Goal: Information Seeking & Learning: Learn about a topic

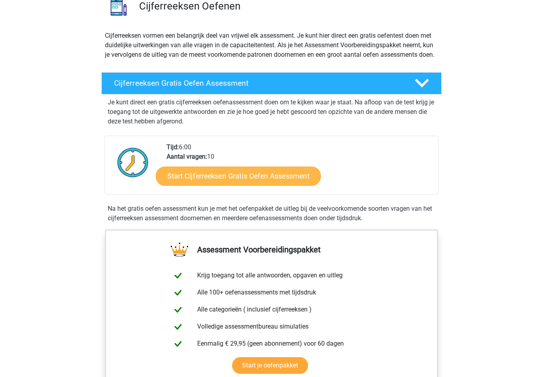
scroll to position [68, 0]
click at [282, 186] on link "Start Cijferreeksen Gratis Oefen Assessment" at bounding box center [238, 175] width 165 height 19
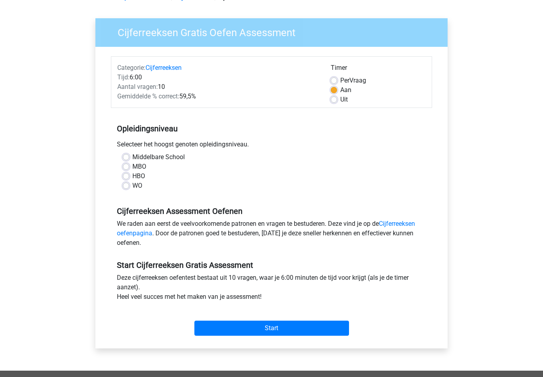
scroll to position [46, 0]
click at [133, 189] on label "WO" at bounding box center [137, 187] width 10 height 10
click at [129, 189] on input "WO" at bounding box center [126, 186] width 6 height 8
radio input "true"
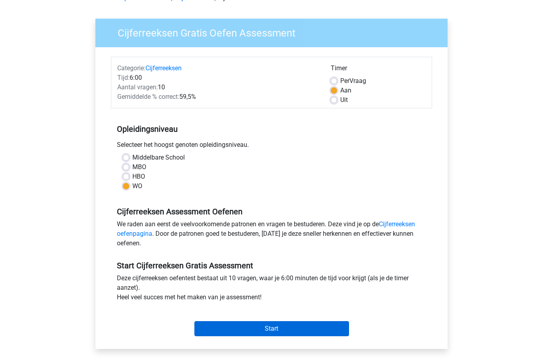
click at [337, 333] on input "Start" at bounding box center [271, 328] width 155 height 15
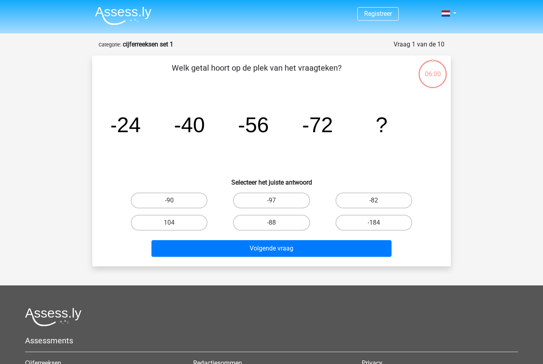
scroll to position [1, 0]
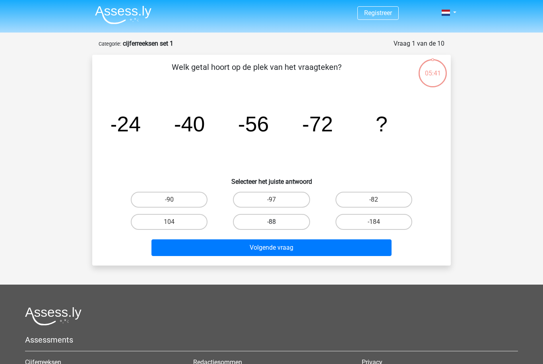
click at [242, 224] on label "-88" at bounding box center [271, 222] width 77 height 16
click at [271, 224] on input "-88" at bounding box center [273, 224] width 5 height 5
radio input "true"
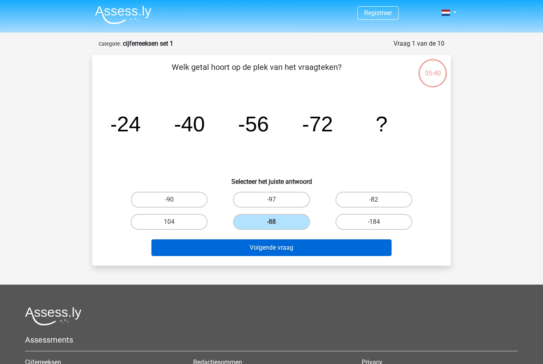
click at [248, 244] on button "Volgende vraag" at bounding box center [271, 248] width 240 height 17
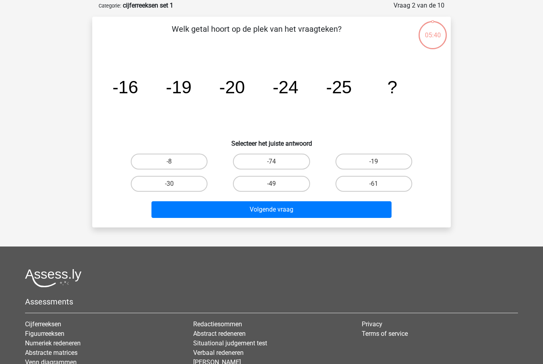
scroll to position [40, 0]
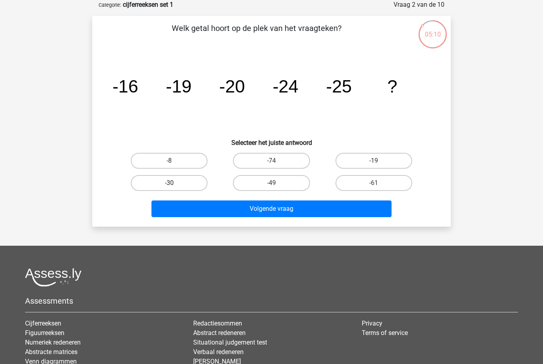
click at [166, 184] on label "-30" at bounding box center [169, 183] width 77 height 16
click at [169, 184] on input "-30" at bounding box center [171, 185] width 5 height 5
radio input "true"
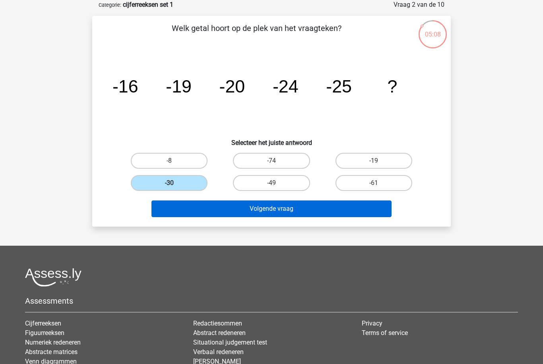
click at [228, 213] on button "Volgende vraag" at bounding box center [271, 209] width 240 height 17
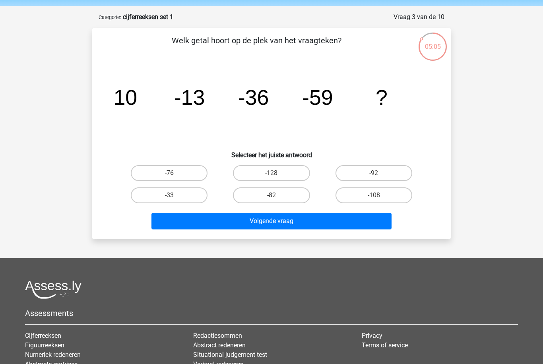
scroll to position [25, 0]
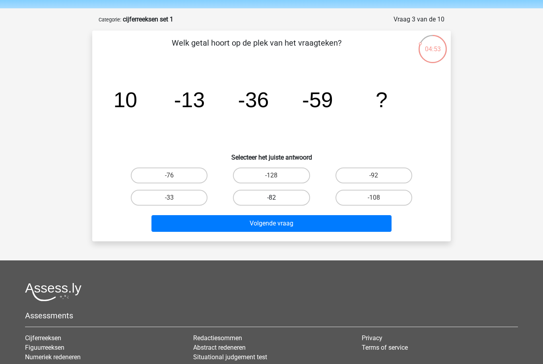
click at [288, 199] on label "-82" at bounding box center [271, 198] width 77 height 16
click at [276, 199] on input "-82" at bounding box center [273, 200] width 5 height 5
radio input "true"
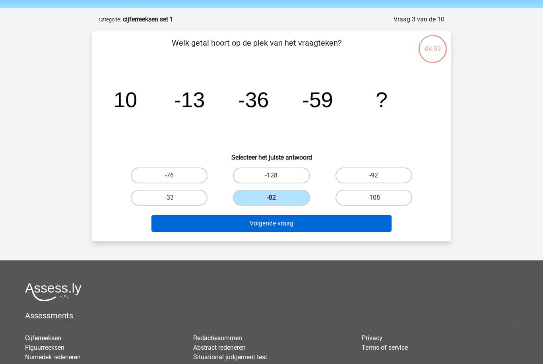
click at [296, 225] on button "Volgende vraag" at bounding box center [271, 223] width 240 height 17
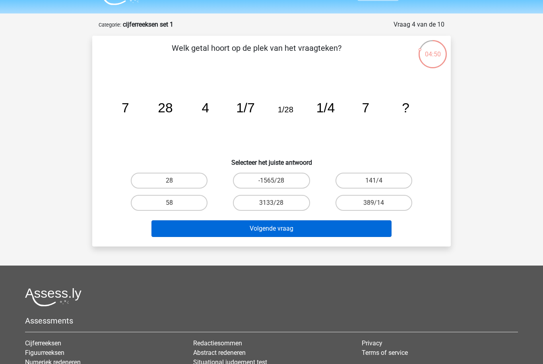
scroll to position [19, 0]
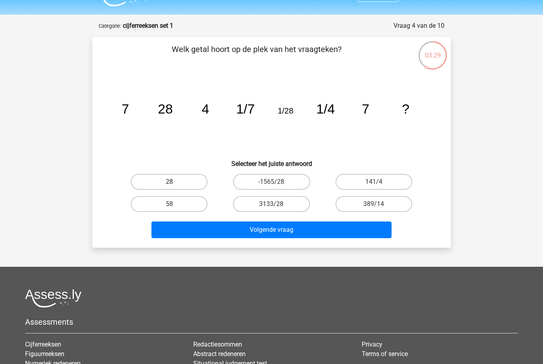
click at [156, 183] on label "28" at bounding box center [169, 182] width 77 height 16
click at [169, 183] on input "28" at bounding box center [171, 184] width 5 height 5
radio input "true"
click at [246, 239] on div "Volgende vraag" at bounding box center [271, 232] width 307 height 20
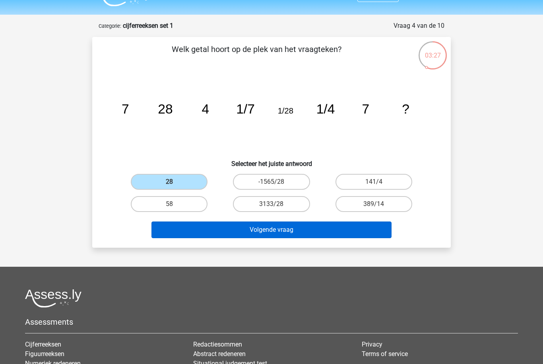
click at [245, 233] on button "Volgende vraag" at bounding box center [271, 230] width 240 height 17
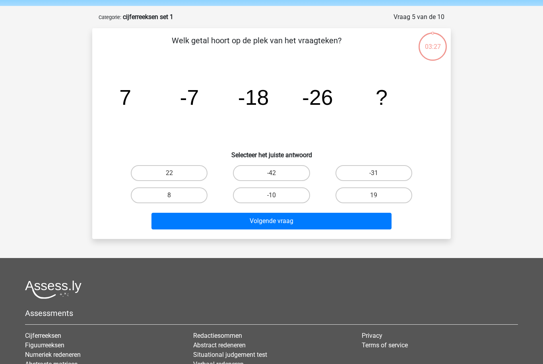
scroll to position [40, 0]
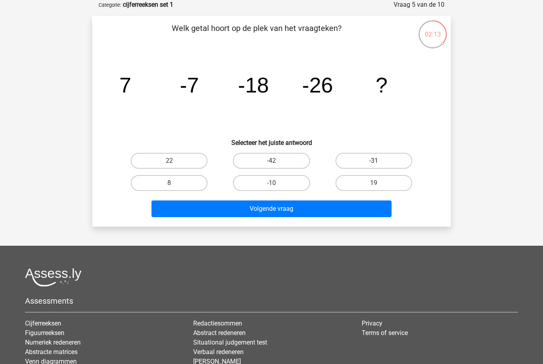
click at [361, 163] on label "-31" at bounding box center [373, 161] width 77 height 16
click at [373, 163] on input "-31" at bounding box center [375, 163] width 5 height 5
radio input "true"
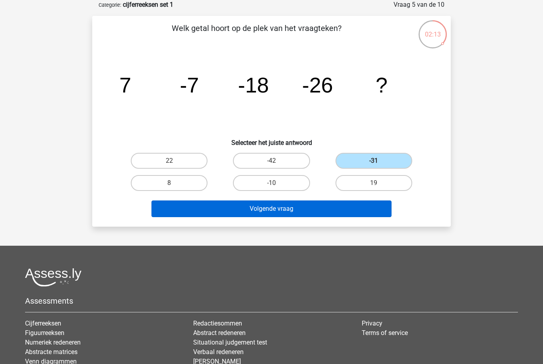
click at [313, 210] on button "Volgende vraag" at bounding box center [271, 209] width 240 height 17
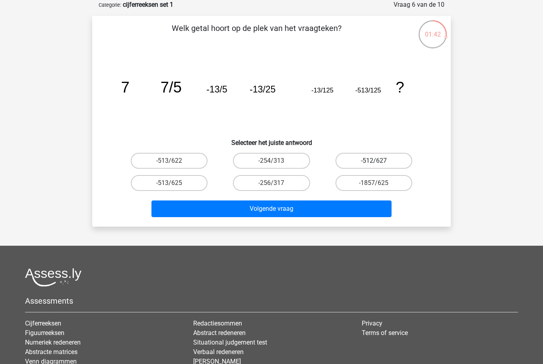
click at [392, 164] on label "-512/627" at bounding box center [373, 161] width 77 height 16
click at [379, 164] on input "-512/627" at bounding box center [375, 163] width 5 height 5
radio input "true"
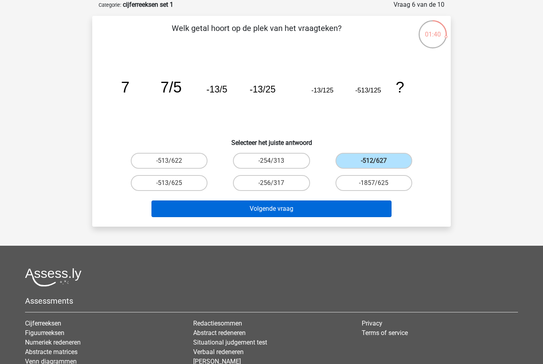
click at [352, 203] on button "Volgende vraag" at bounding box center [271, 209] width 240 height 17
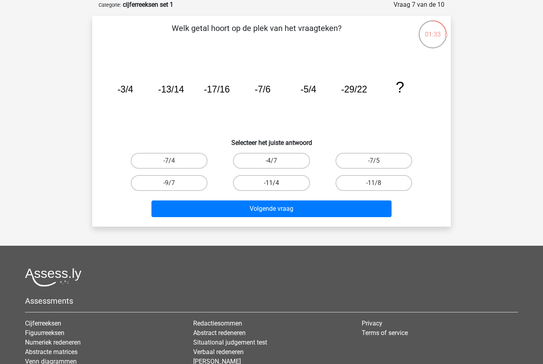
click at [281, 182] on label "-11/4" at bounding box center [271, 183] width 77 height 16
click at [276, 183] on input "-11/4" at bounding box center [273, 185] width 5 height 5
radio input "true"
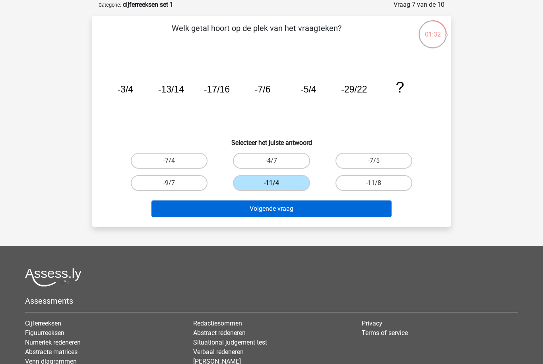
click at [296, 208] on button "Volgende vraag" at bounding box center [271, 209] width 240 height 17
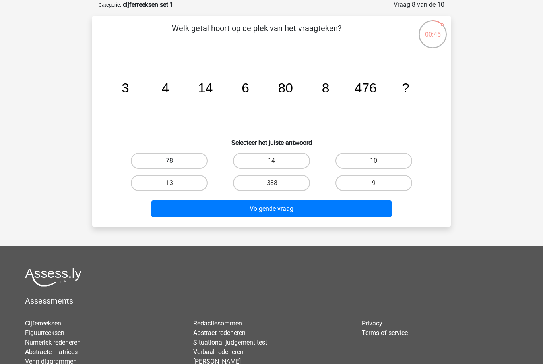
click at [199, 165] on label "78" at bounding box center [169, 161] width 77 height 16
click at [174, 165] on input "78" at bounding box center [171, 163] width 5 height 5
radio input "true"
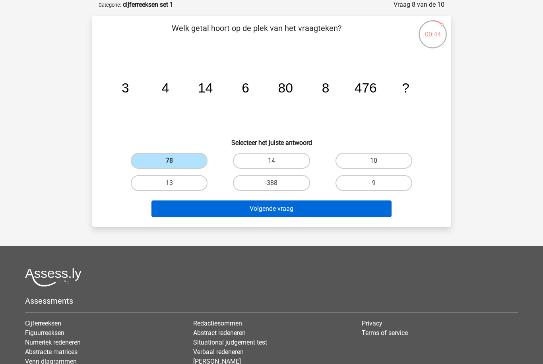
click at [247, 213] on button "Volgende vraag" at bounding box center [271, 209] width 240 height 17
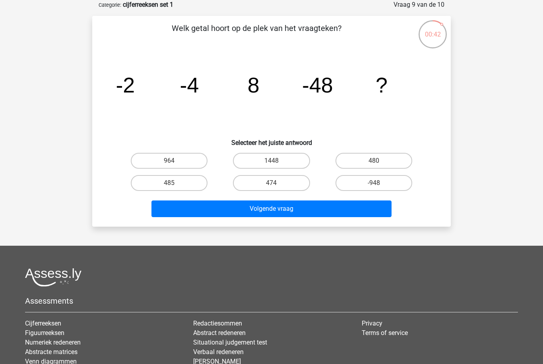
scroll to position [34, 0]
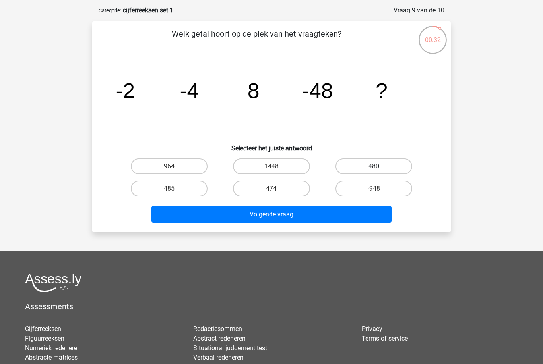
click at [369, 170] on label "480" at bounding box center [373, 167] width 77 height 16
click at [373, 170] on input "480" at bounding box center [375, 168] width 5 height 5
radio input "true"
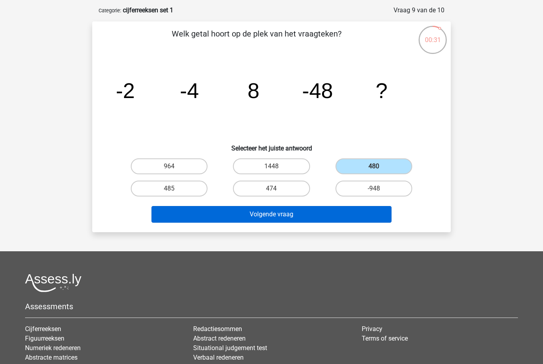
click at [318, 217] on button "Volgende vraag" at bounding box center [271, 214] width 240 height 17
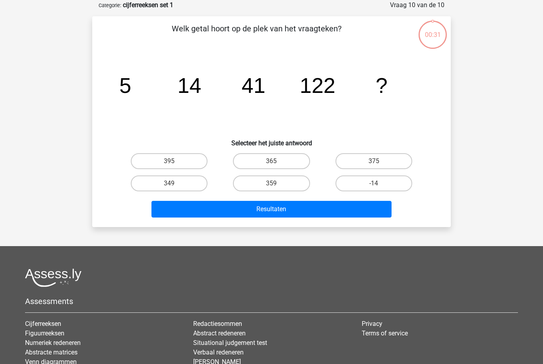
scroll to position [40, 0]
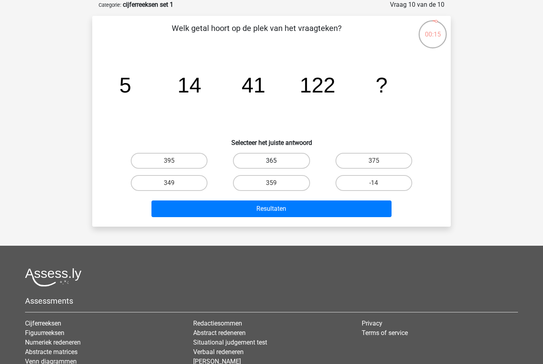
click at [295, 160] on label "365" at bounding box center [271, 161] width 77 height 16
click at [276, 161] on input "365" at bounding box center [273, 163] width 5 height 5
radio input "true"
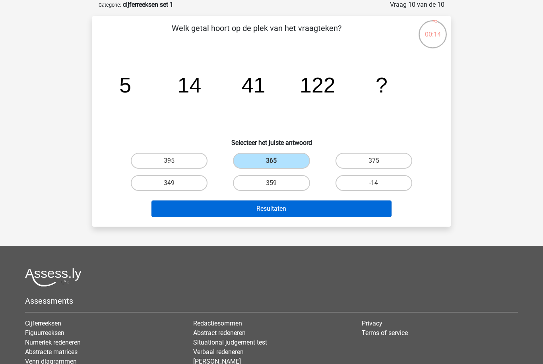
click at [309, 213] on button "Resultaten" at bounding box center [271, 209] width 240 height 17
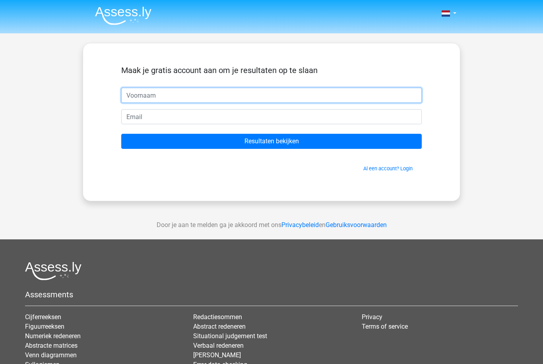
type input "Hanne"
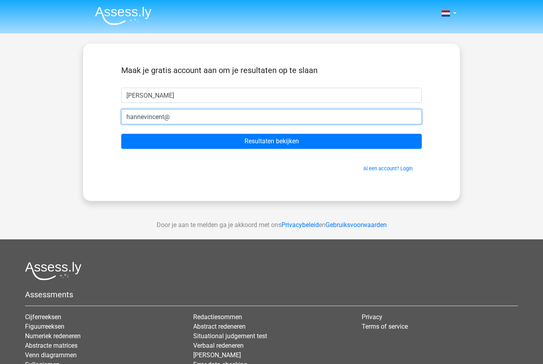
type input "hannevincent@outlook.com"
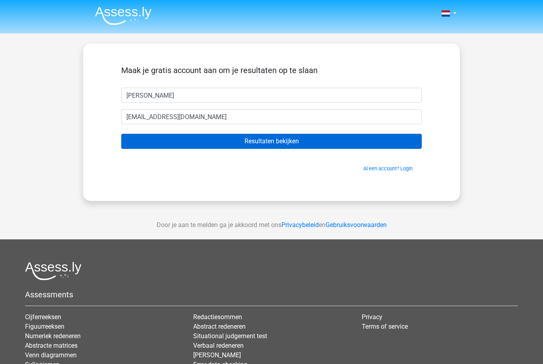
click at [290, 147] on input "Resultaten bekijken" at bounding box center [271, 141] width 300 height 15
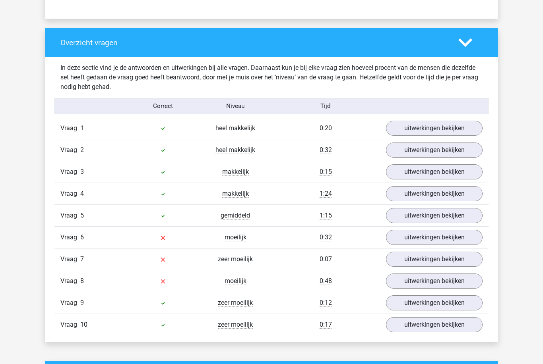
scroll to position [568, 0]
click at [407, 130] on link "uitwerkingen bekijken" at bounding box center [434, 128] width 111 height 17
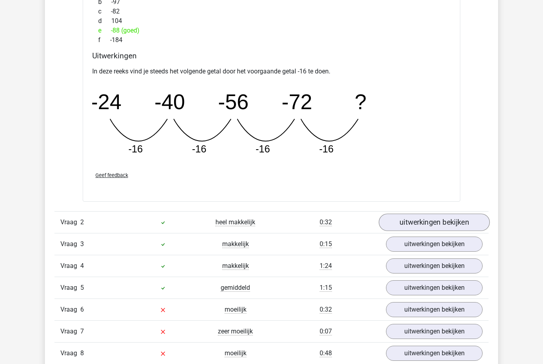
scroll to position [843, 0]
click at [413, 220] on link "uitwerkingen bekijken" at bounding box center [434, 222] width 111 height 17
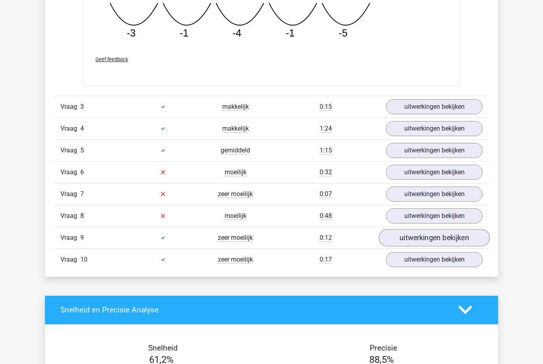
scroll to position [1350, 0]
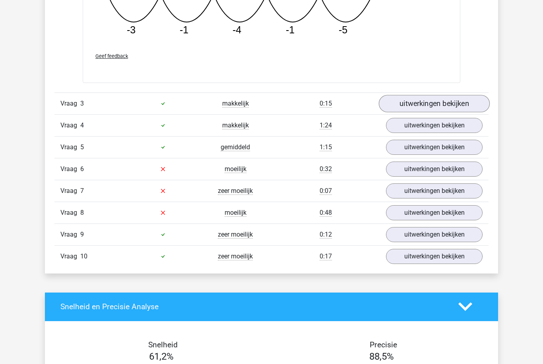
click at [457, 104] on link "uitwerkingen bekijken" at bounding box center [434, 103] width 111 height 17
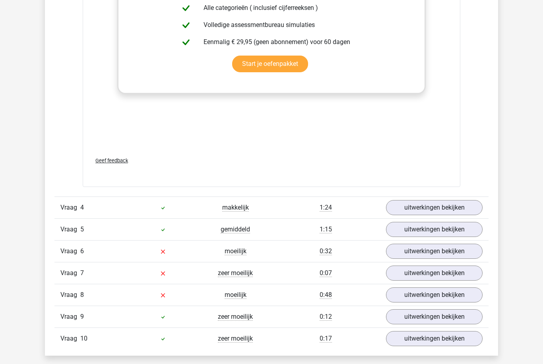
scroll to position [1757, 0]
click at [425, 212] on link "uitwerkingen bekijken" at bounding box center [434, 207] width 111 height 17
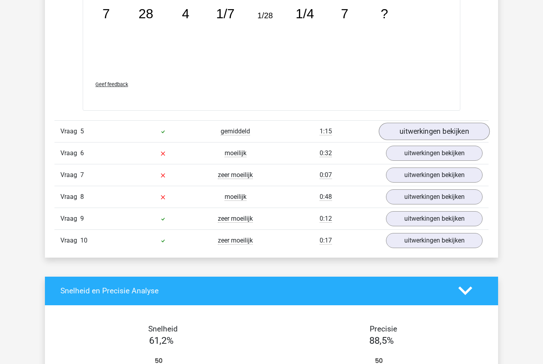
scroll to position [2270, 0]
click at [423, 130] on link "uitwerkingen bekijken" at bounding box center [434, 131] width 111 height 17
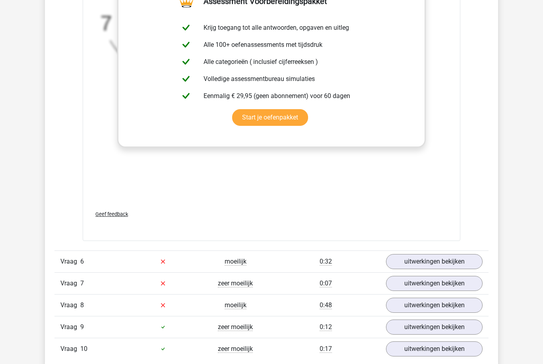
scroll to position [2736, 0]
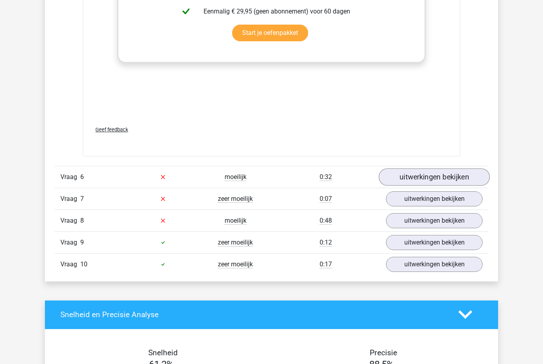
click at [403, 176] on link "uitwerkingen bekijken" at bounding box center [434, 176] width 111 height 17
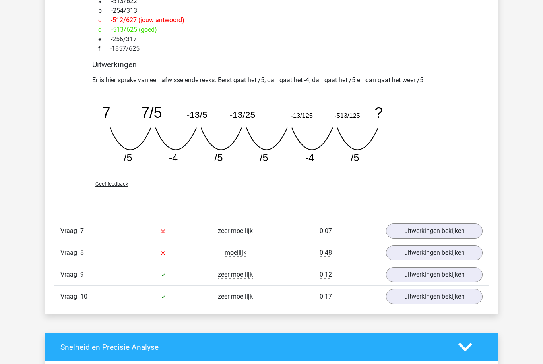
scroll to position [3070, 0]
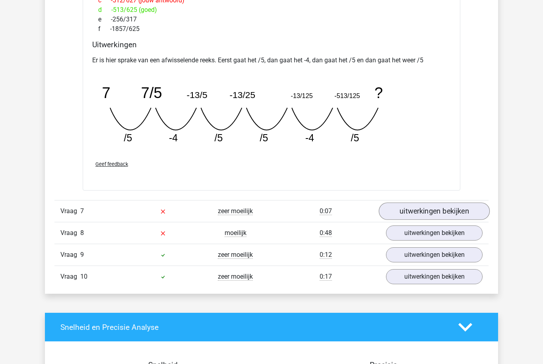
click at [433, 208] on link "uitwerkingen bekijken" at bounding box center [434, 211] width 111 height 17
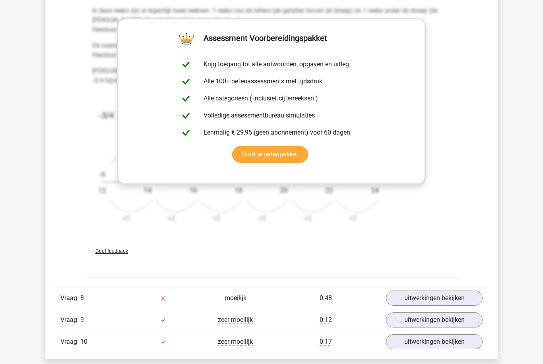
scroll to position [3505, 0]
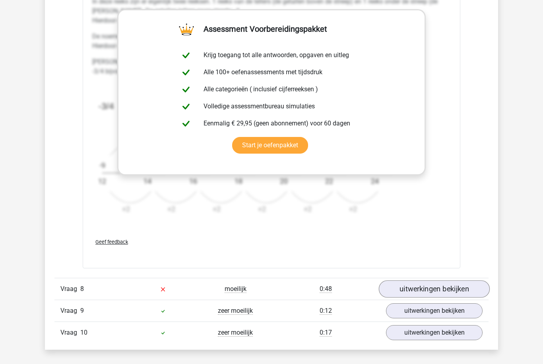
click at [447, 286] on link "uitwerkingen bekijken" at bounding box center [434, 288] width 111 height 17
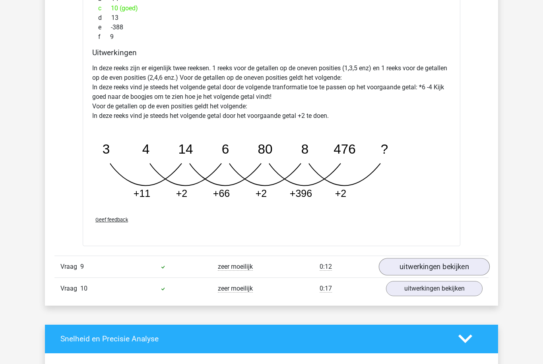
scroll to position [3944, 0]
click at [423, 263] on link "uitwerkingen bekijken" at bounding box center [434, 266] width 111 height 17
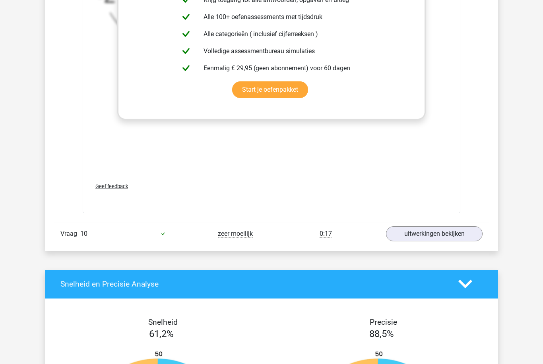
scroll to position [4488, 0]
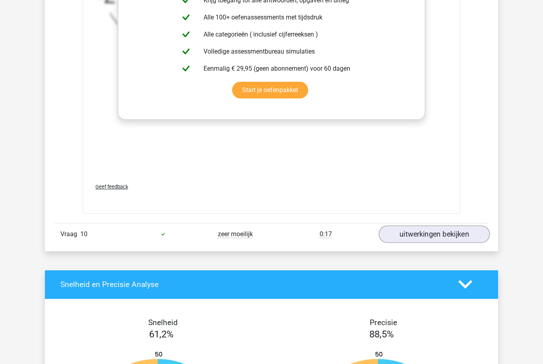
click at [412, 240] on link "uitwerkingen bekijken" at bounding box center [434, 234] width 111 height 17
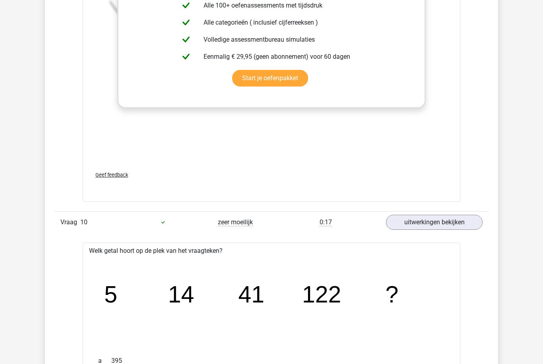
scroll to position [4500, 0]
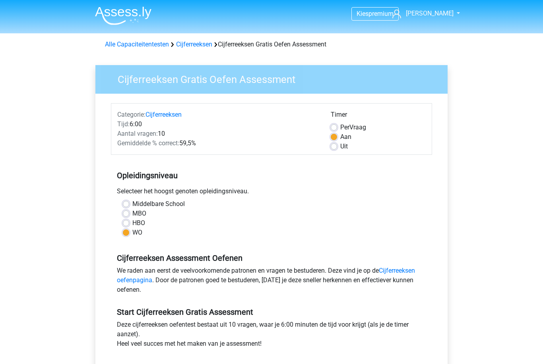
scroll to position [72, 0]
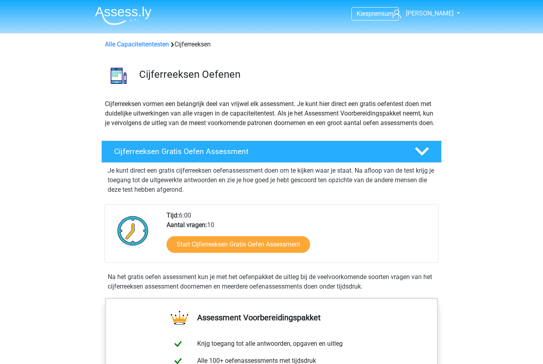
scroll to position [96, 0]
